Goal: Task Accomplishment & Management: Complete application form

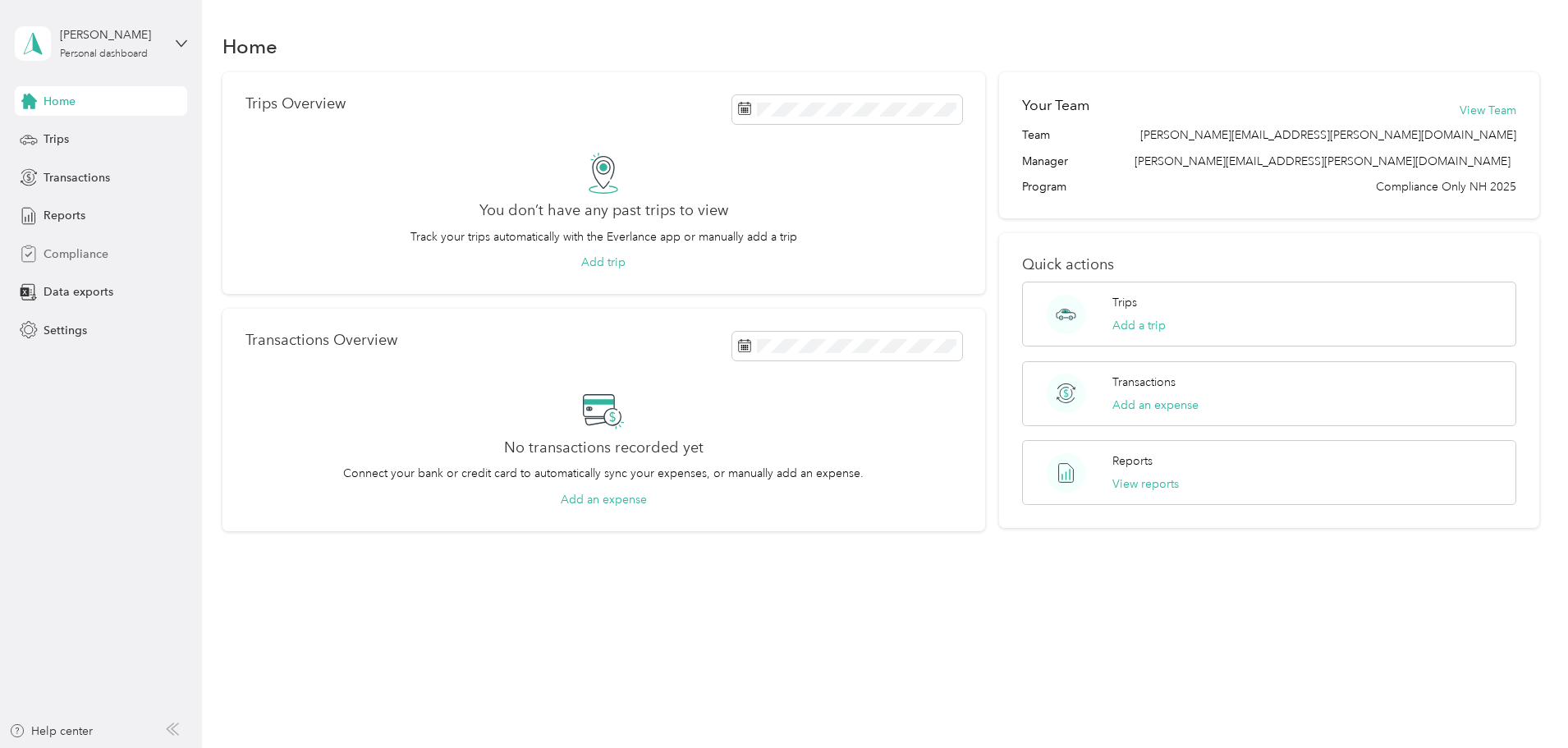
click at [105, 254] on span "Compliance" at bounding box center [76, 254] width 65 height 17
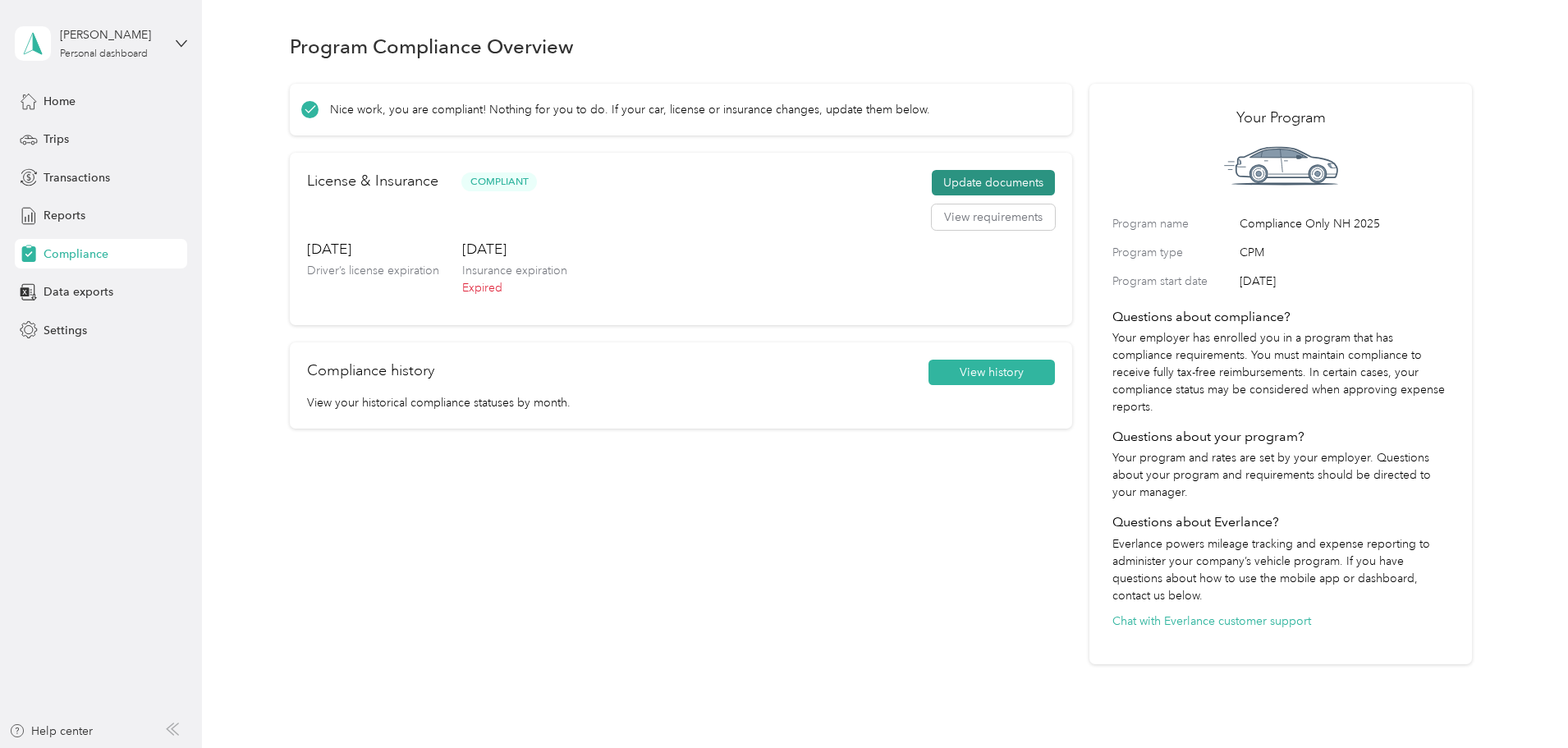
click at [936, 192] on button "Update documents" at bounding box center [993, 183] width 123 height 27
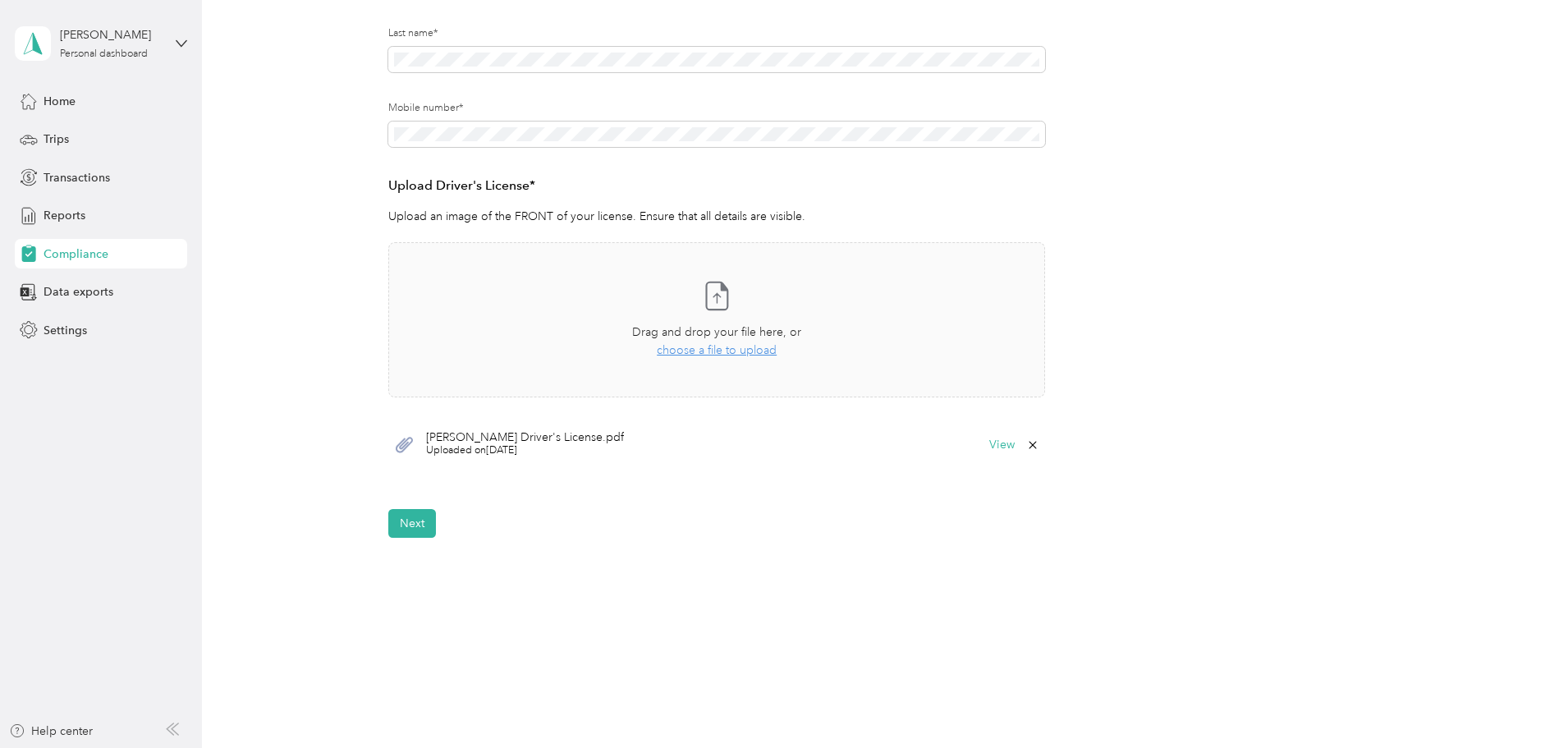
scroll to position [327, 0]
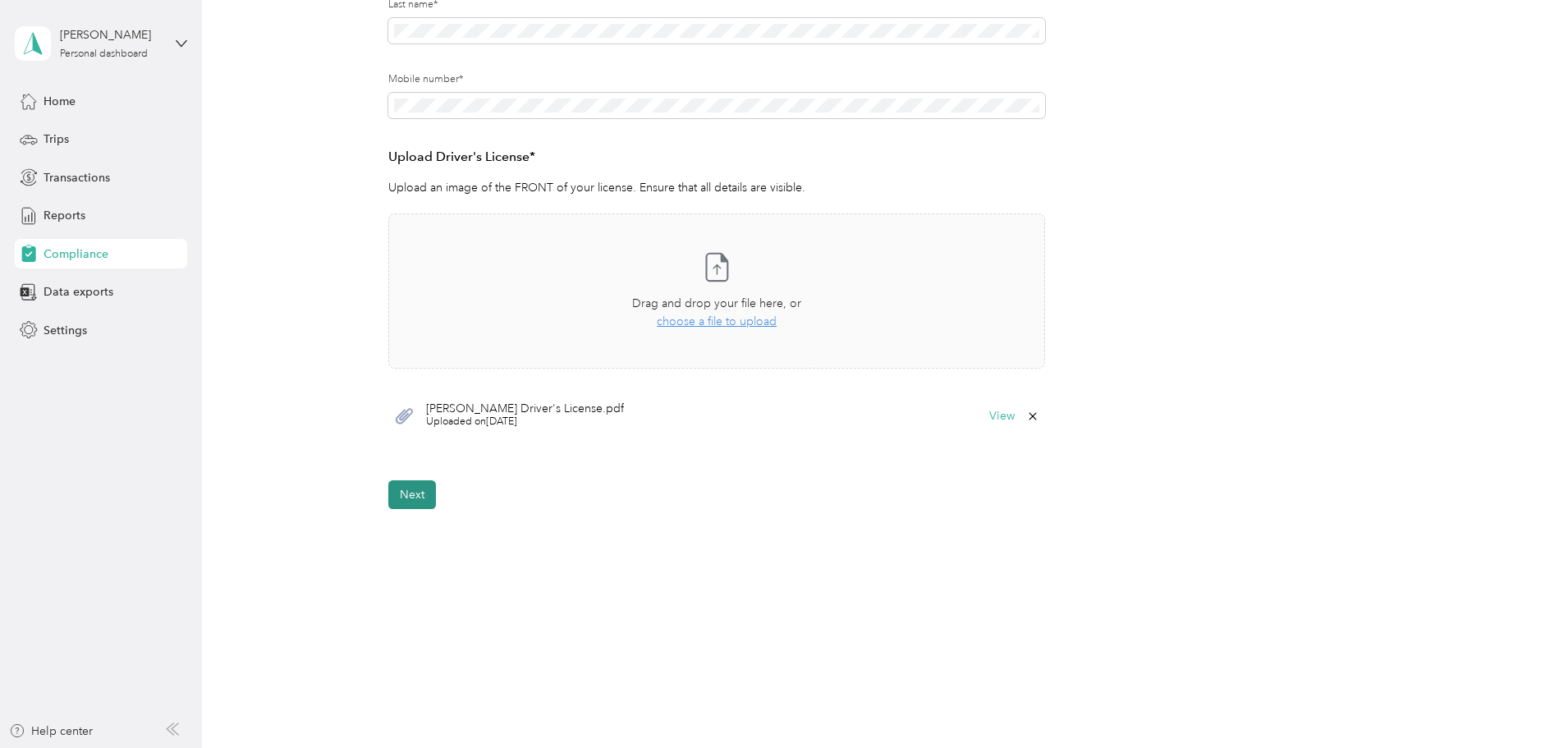
click at [405, 491] on button "Next" at bounding box center [412, 494] width 48 height 29
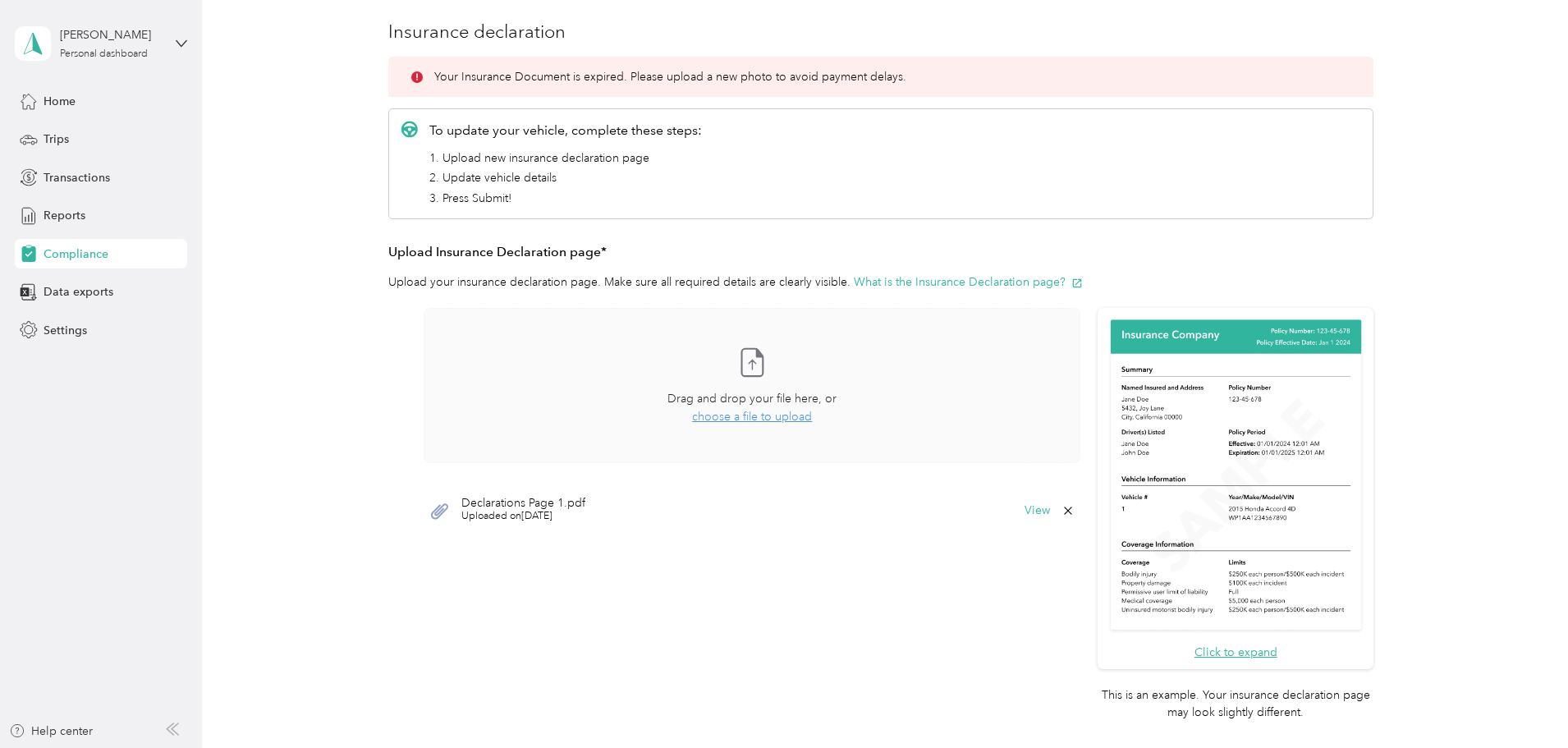
scroll to position [222, 0]
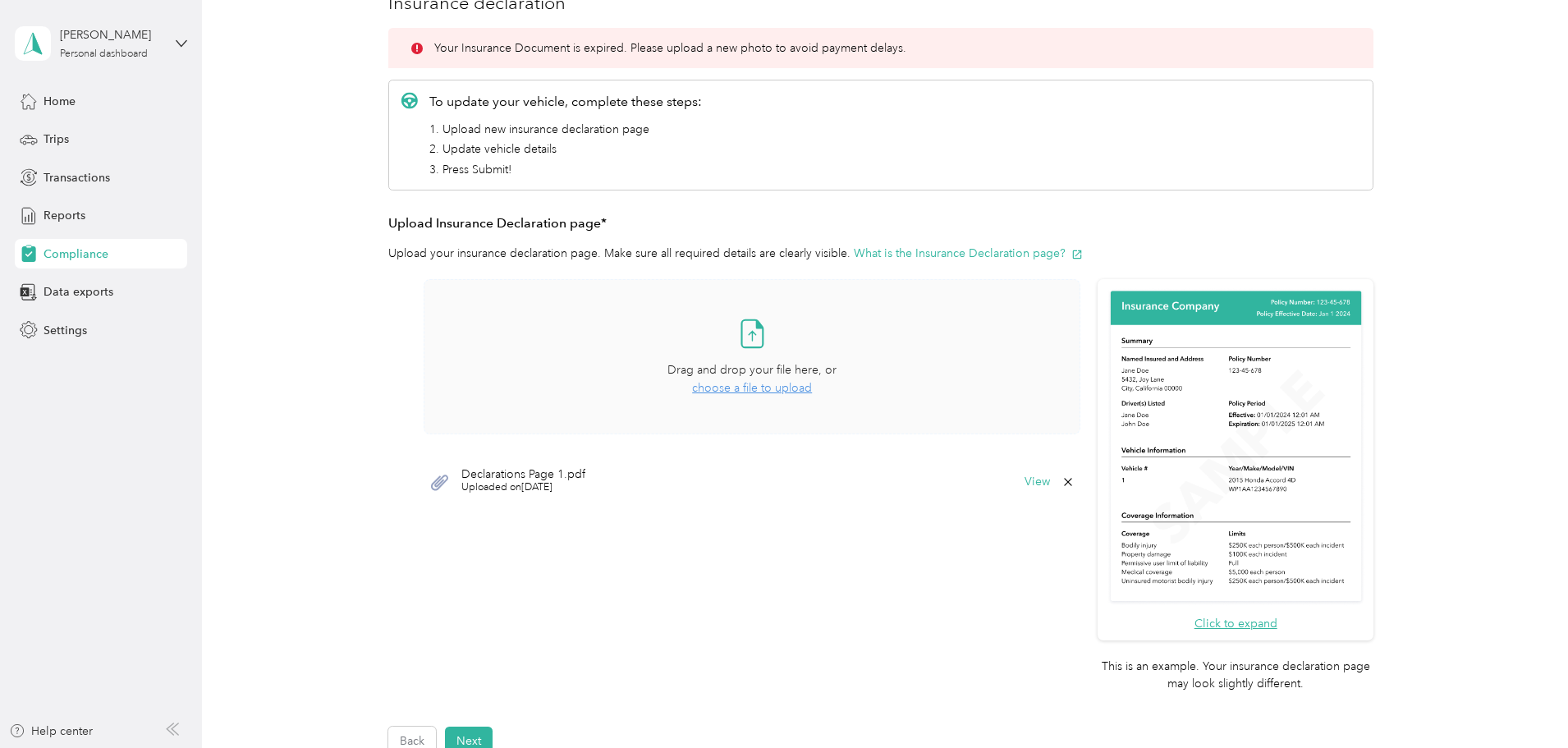
click at [753, 386] on span "choose a file to upload" at bounding box center [752, 387] width 120 height 14
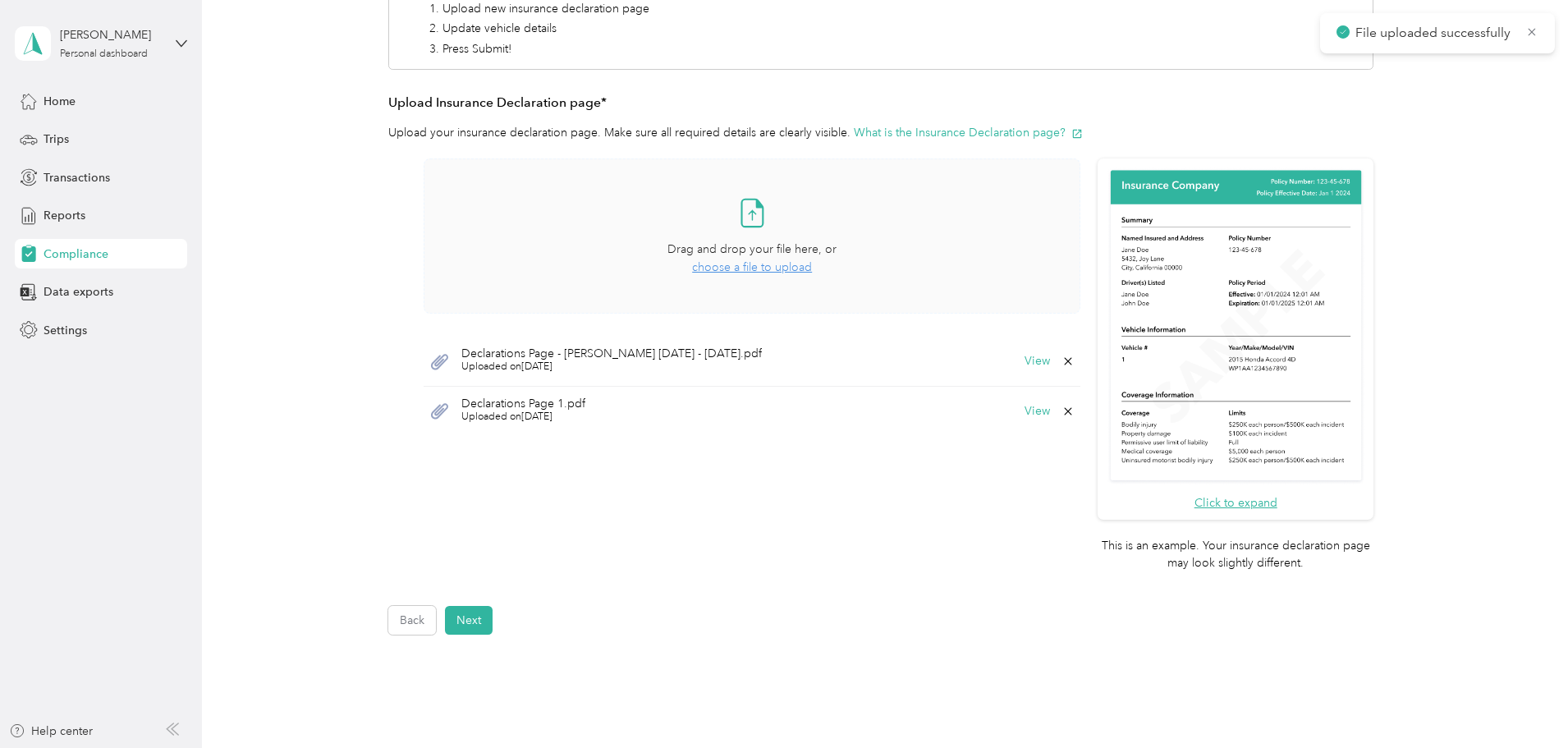
scroll to position [468, 0]
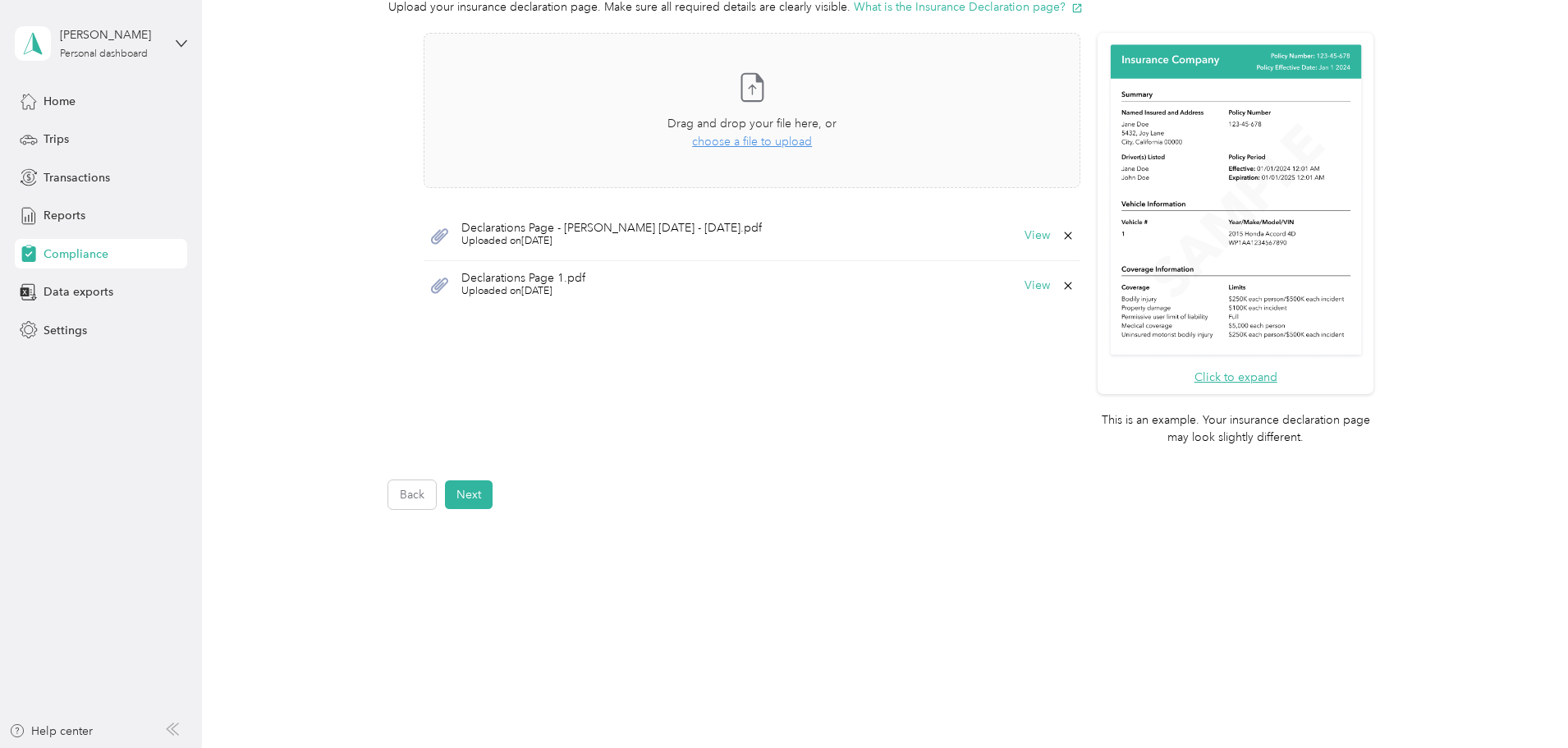
drag, startPoint x: 478, startPoint y: 499, endPoint x: 531, endPoint y: 511, distance: 54.3
click at [479, 498] on button "Next" at bounding box center [468, 494] width 48 height 29
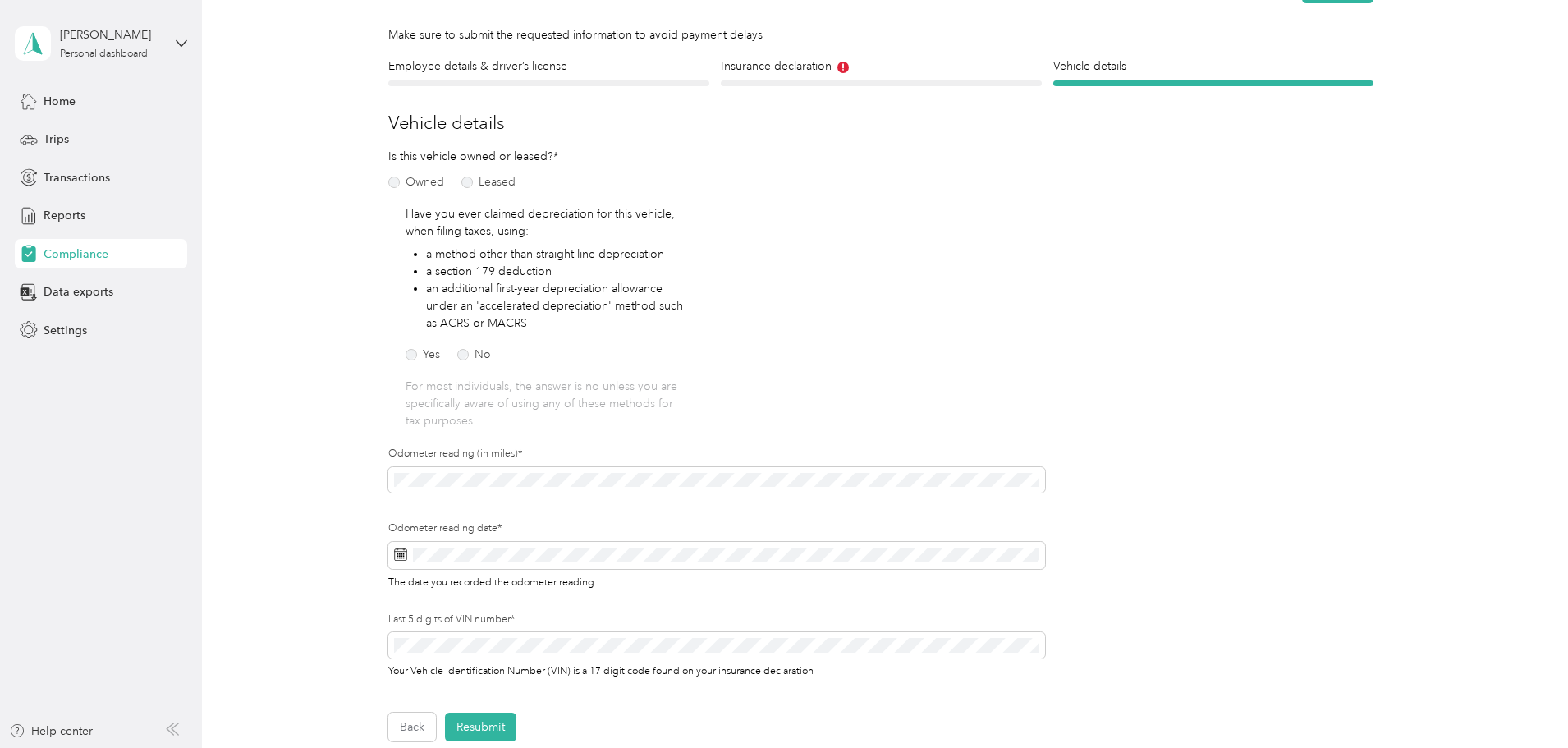
scroll to position [185, 0]
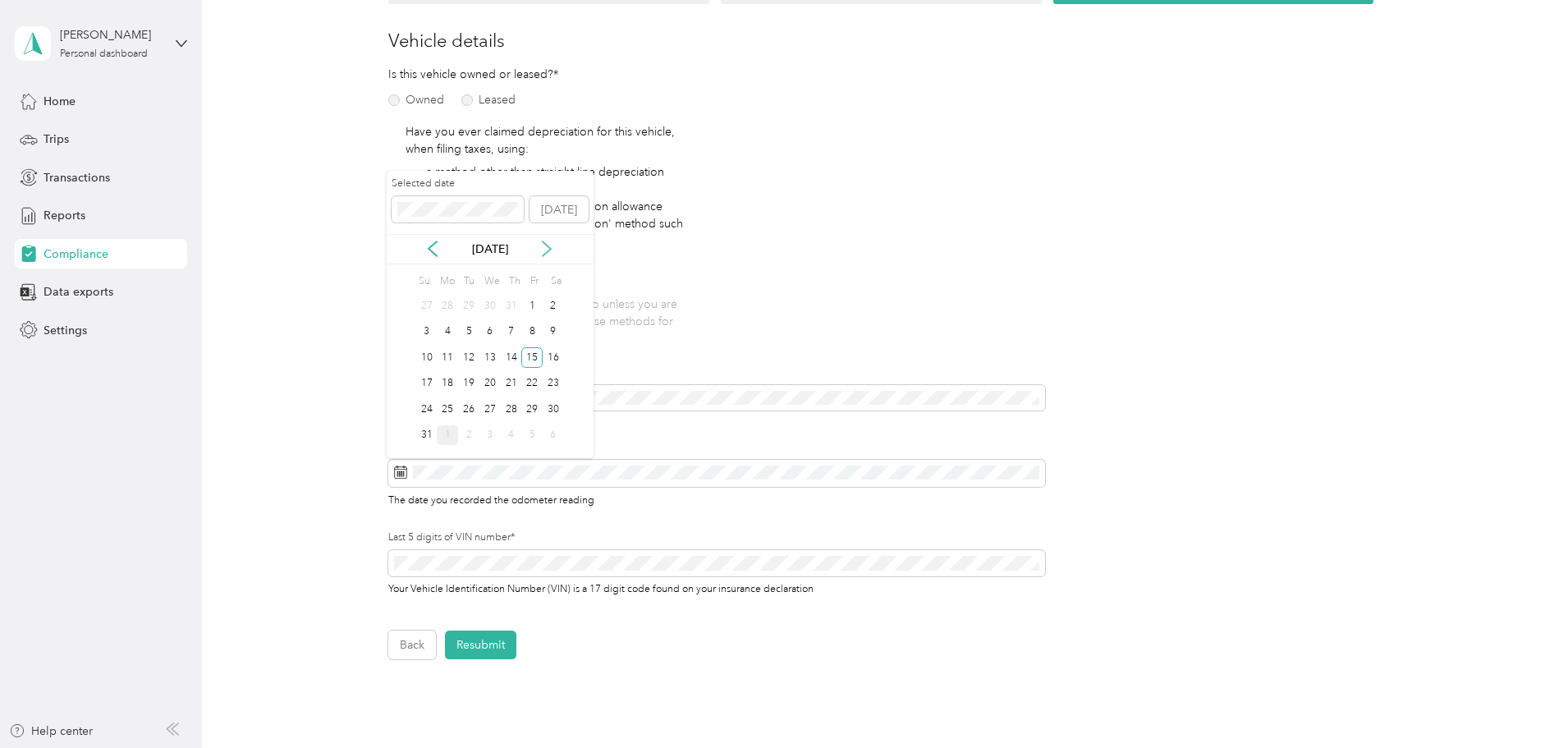
click at [548, 250] on icon at bounding box center [547, 248] width 16 height 16
click at [448, 302] on div "1" at bounding box center [447, 306] width 21 height 21
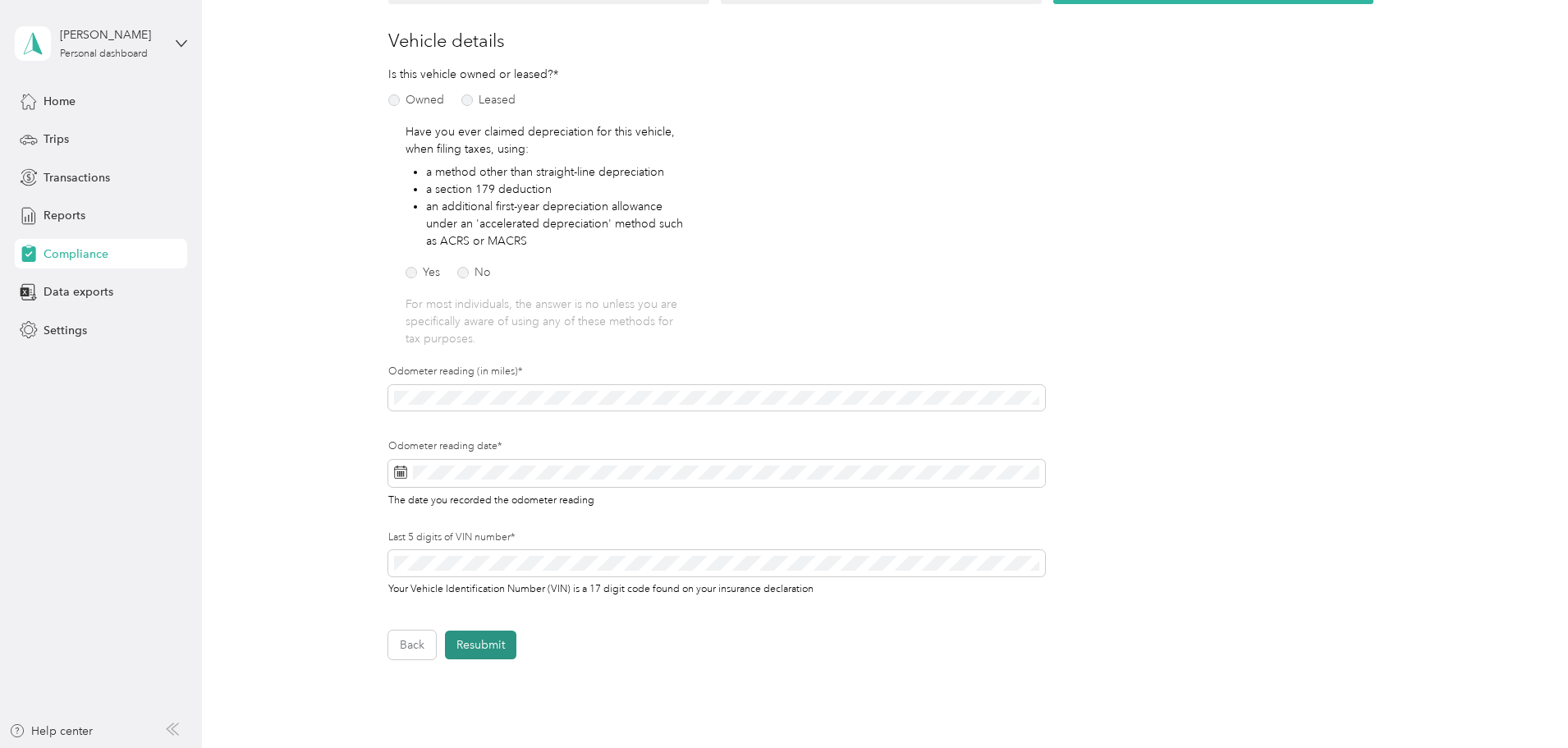
click at [485, 642] on button "Resubmit" at bounding box center [480, 645] width 72 height 29
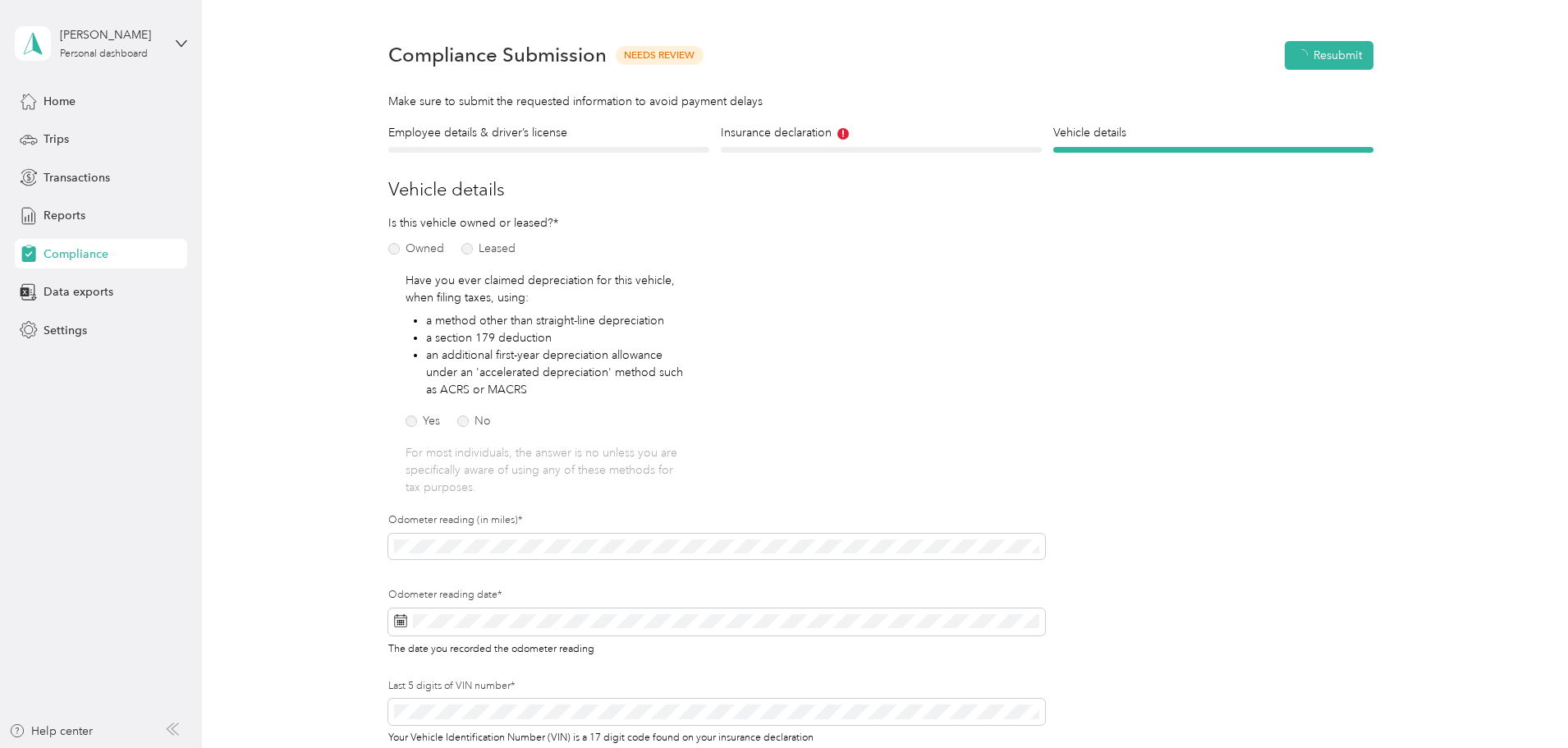
scroll to position [21, 0]
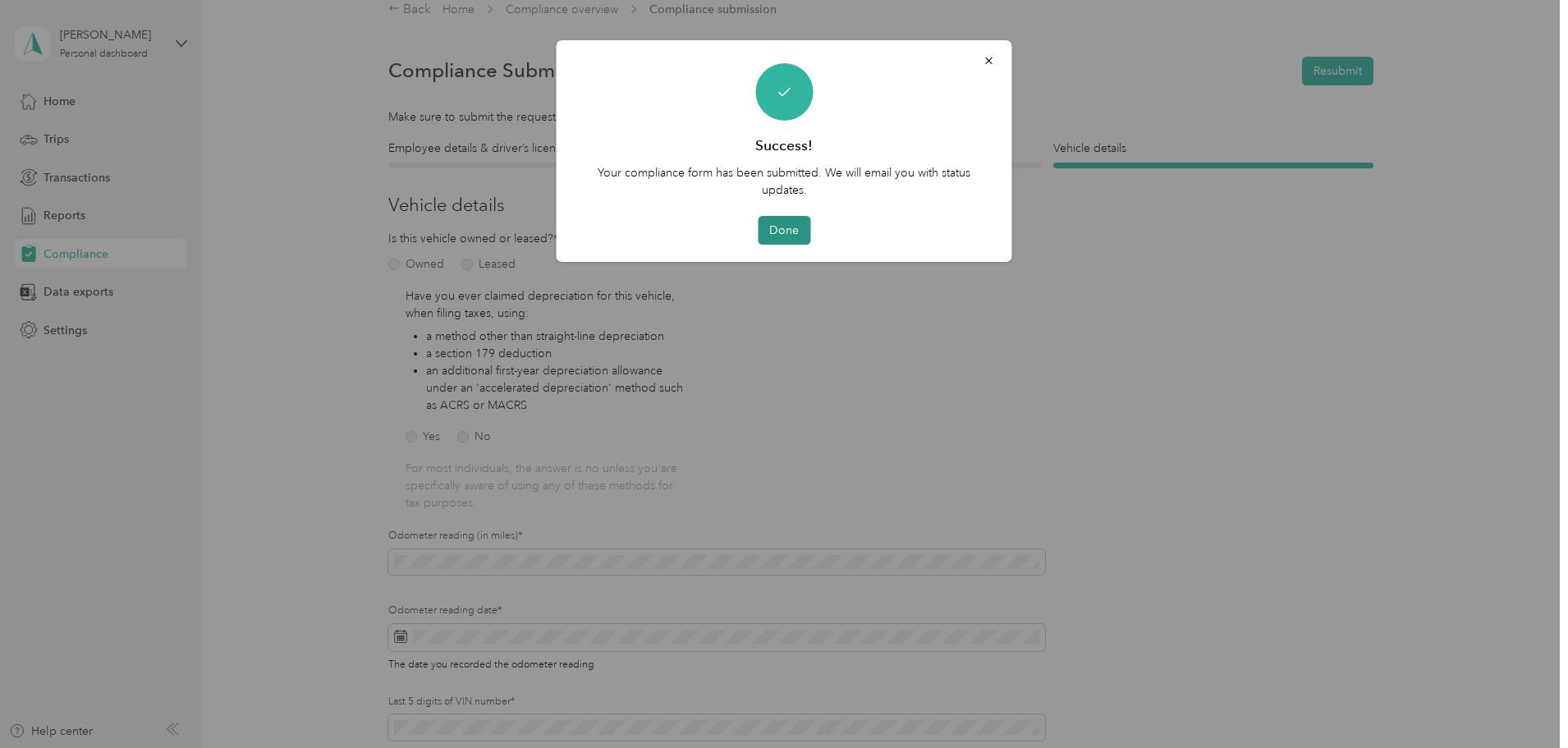
click at [785, 225] on button "Done" at bounding box center [783, 230] width 52 height 29
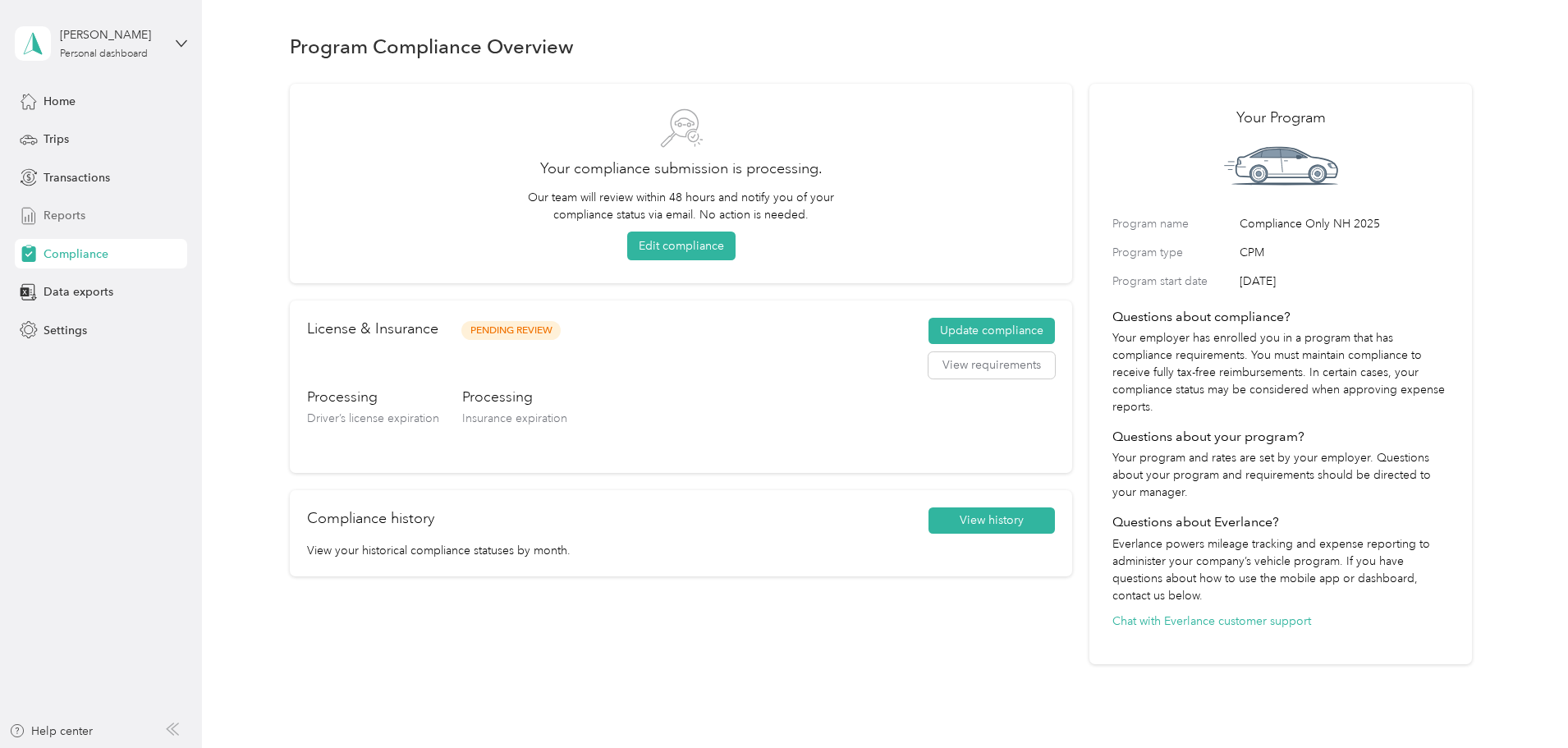
click at [65, 216] on span "Reports" at bounding box center [65, 216] width 42 height 17
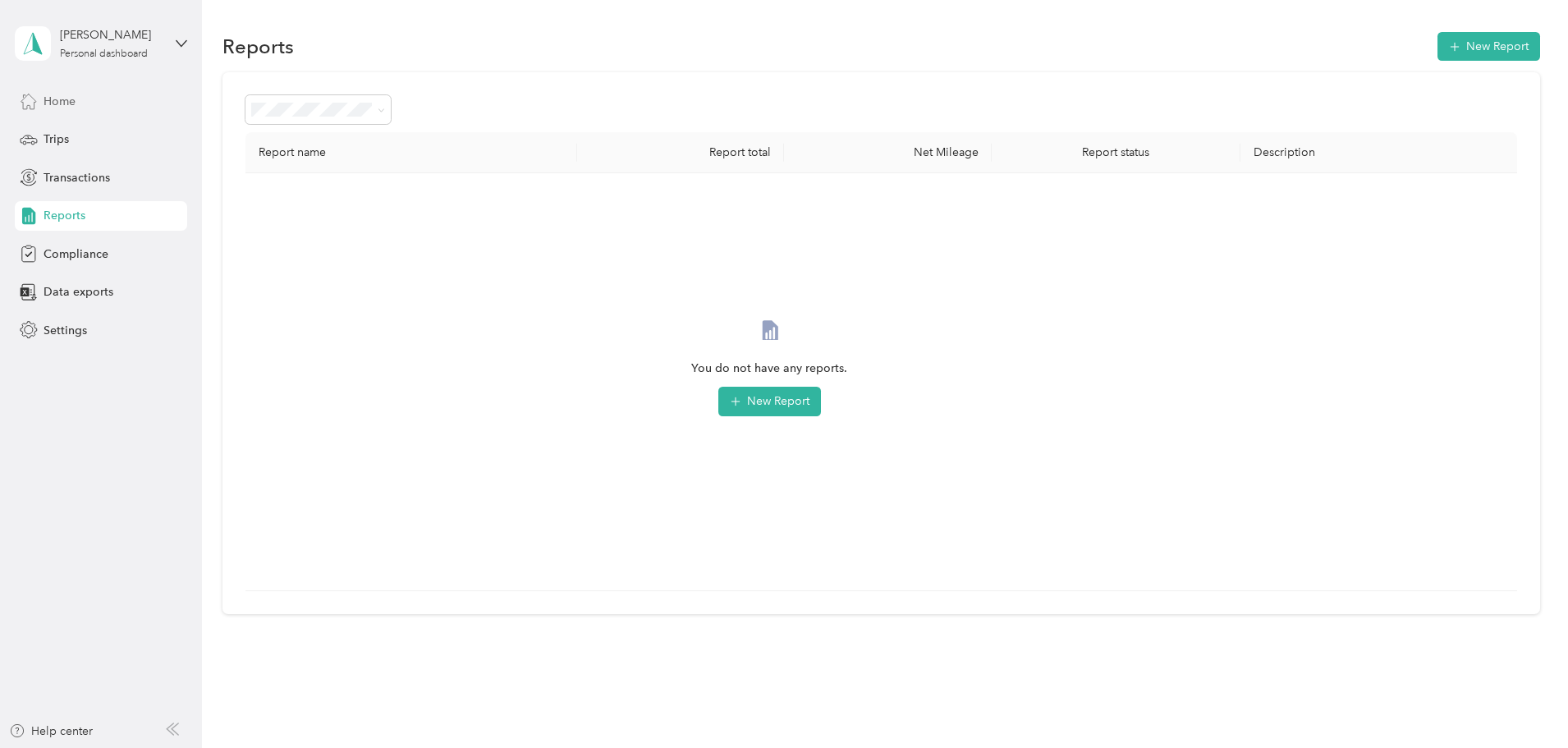
click at [69, 92] on div "Home" at bounding box center [100, 100] width 173 height 30
